Goal: Task Accomplishment & Management: Use online tool/utility

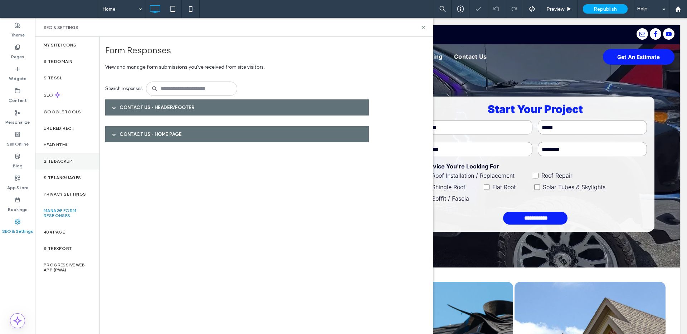
click at [64, 158] on div "Site Backup" at bounding box center [67, 161] width 64 height 16
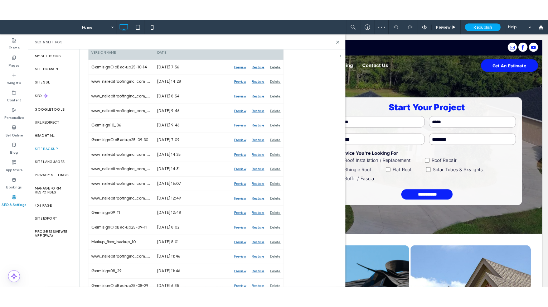
scroll to position [133, 0]
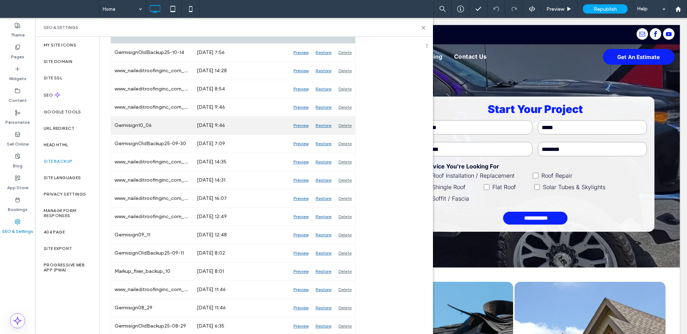
click at [304, 127] on div "Preview" at bounding box center [301, 126] width 22 height 18
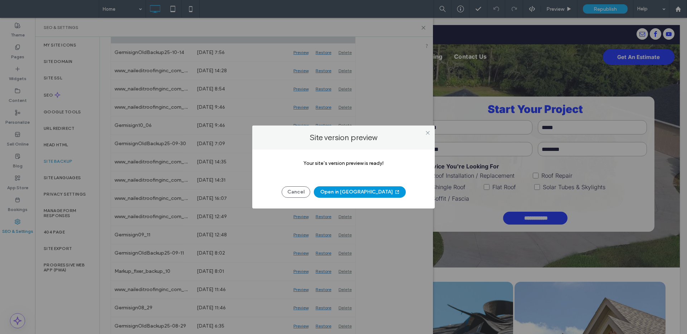
click at [351, 193] on button "Open in New Tab" at bounding box center [360, 191] width 92 height 11
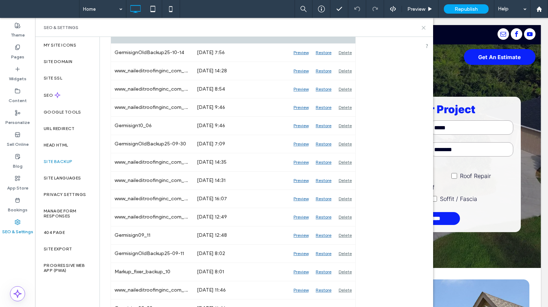
click at [422, 27] on icon at bounding box center [423, 27] width 5 height 5
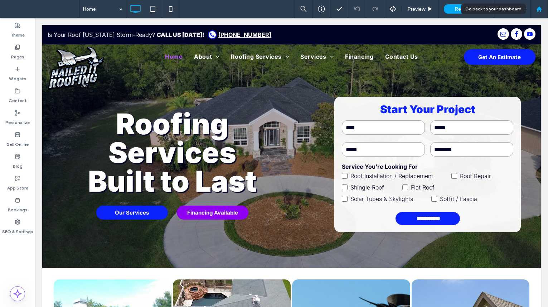
click at [541, 10] on icon at bounding box center [539, 9] width 6 height 6
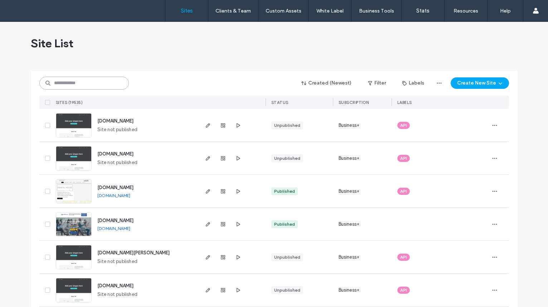
click at [102, 81] on input at bounding box center [83, 83] width 89 height 13
paste input "**********"
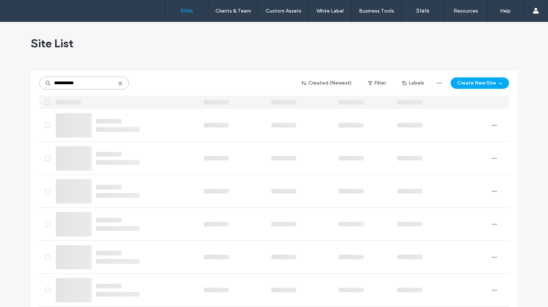
type input "**********"
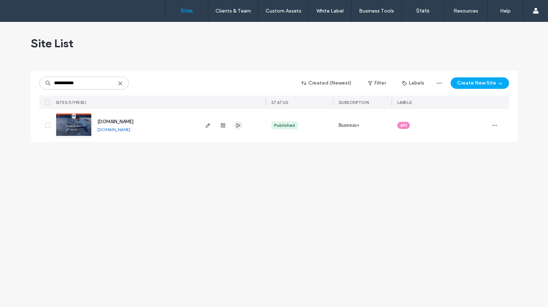
click at [241, 127] on span "button" at bounding box center [238, 125] width 9 height 9
click at [84, 130] on img at bounding box center [73, 137] width 35 height 49
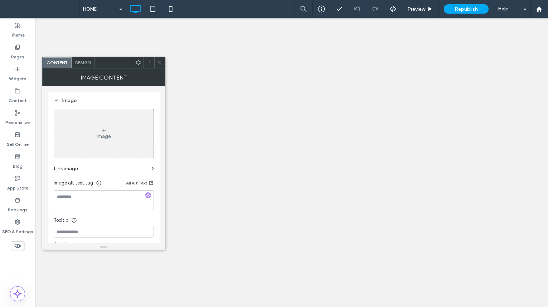
click at [160, 62] on icon at bounding box center [159, 62] width 5 height 5
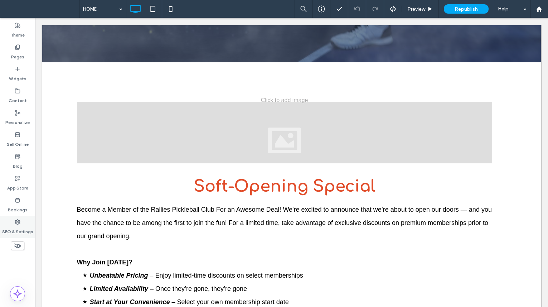
click at [21, 219] on div "SEO & Settings" at bounding box center [17, 227] width 35 height 22
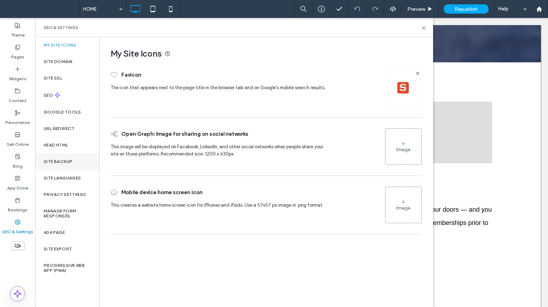
click at [82, 161] on div "Site Backup" at bounding box center [67, 161] width 64 height 16
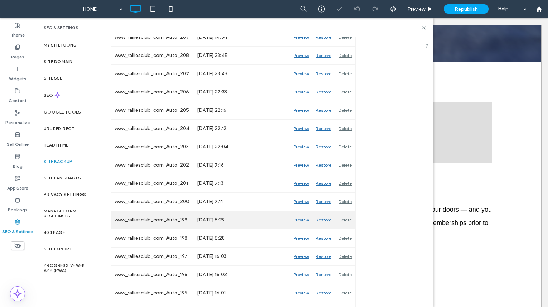
scroll to position [171, 0]
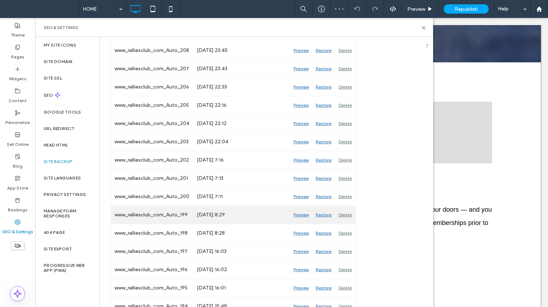
click at [297, 216] on div "Preview" at bounding box center [301, 215] width 22 height 18
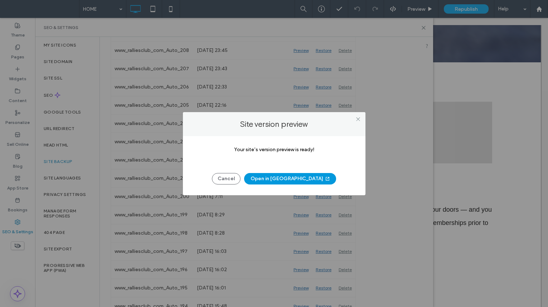
click at [286, 181] on button "Open in New Tab" at bounding box center [290, 178] width 92 height 11
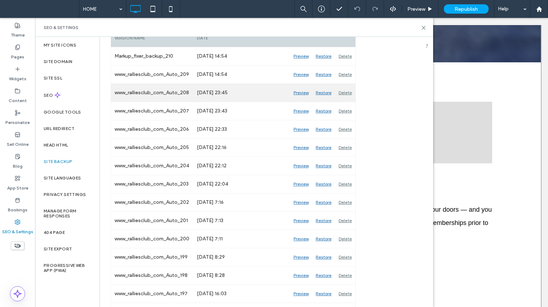
scroll to position [124, 0]
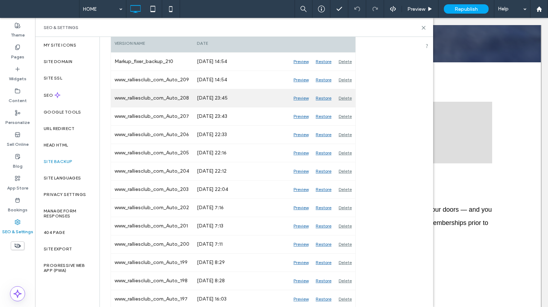
click at [301, 97] on div "Preview" at bounding box center [301, 98] width 22 height 18
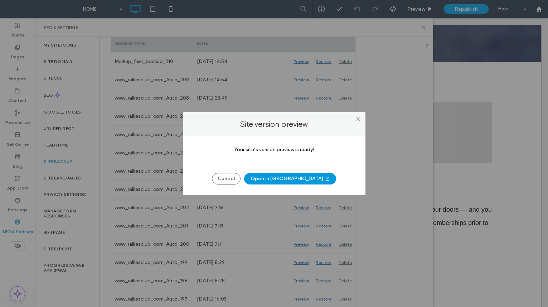
click at [294, 181] on button "Open in New Tab" at bounding box center [290, 178] width 92 height 11
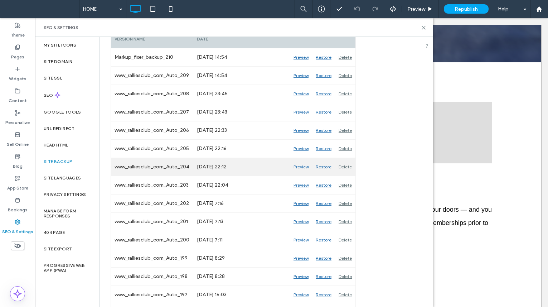
scroll to position [155, 0]
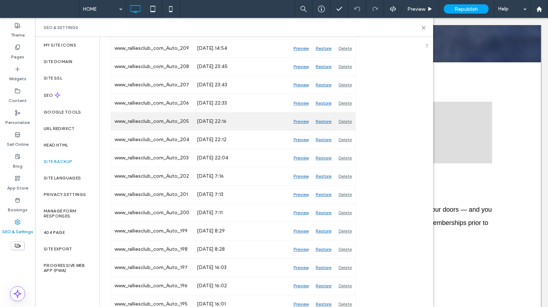
click at [301, 121] on div "Preview" at bounding box center [301, 121] width 22 height 18
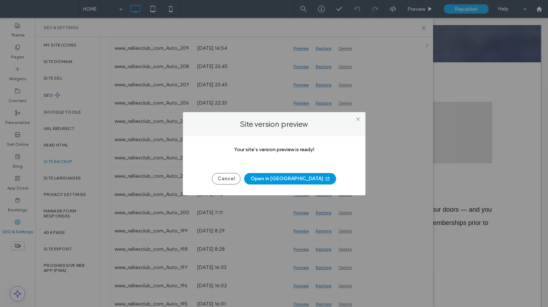
click at [302, 180] on button "Open in New Tab" at bounding box center [290, 178] width 92 height 11
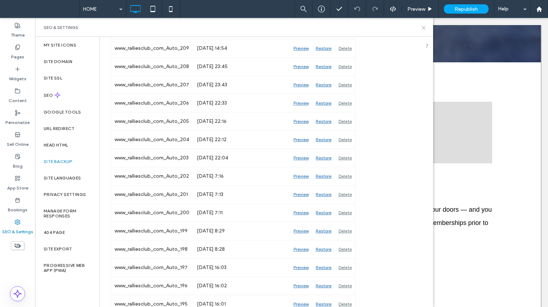
click at [422, 29] on icon at bounding box center [423, 27] width 5 height 5
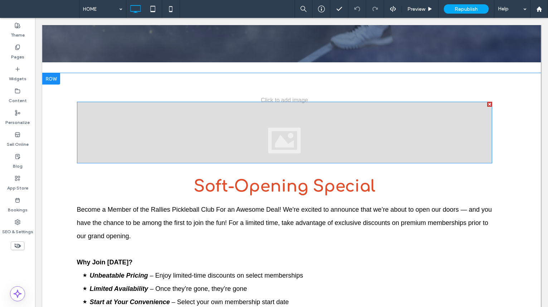
click at [487, 102] on div at bounding box center [489, 104] width 5 height 5
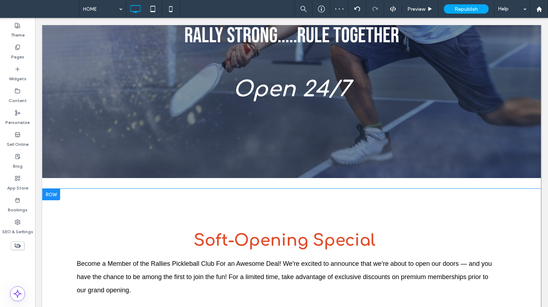
scroll to position [0, 0]
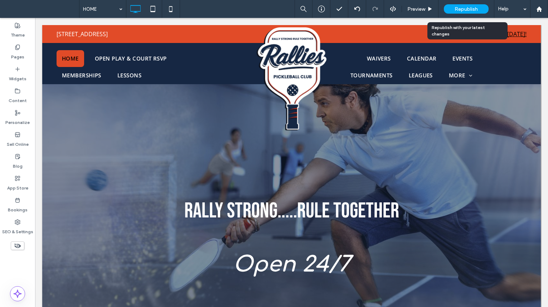
click at [471, 9] on span "Republish" at bounding box center [465, 9] width 23 height 6
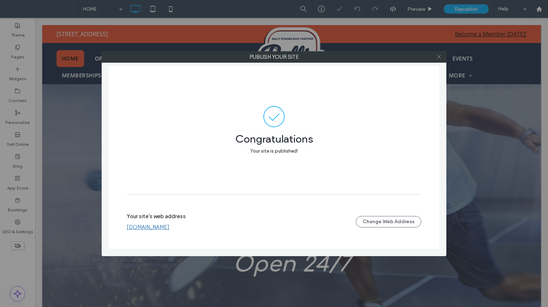
click at [437, 56] on icon at bounding box center [438, 56] width 5 height 5
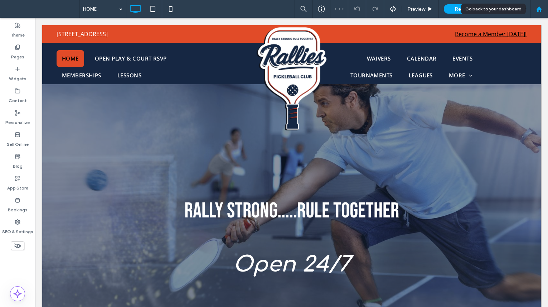
click at [535, 10] on div at bounding box center [538, 9] width 17 height 6
